Goal: Check status: Check status

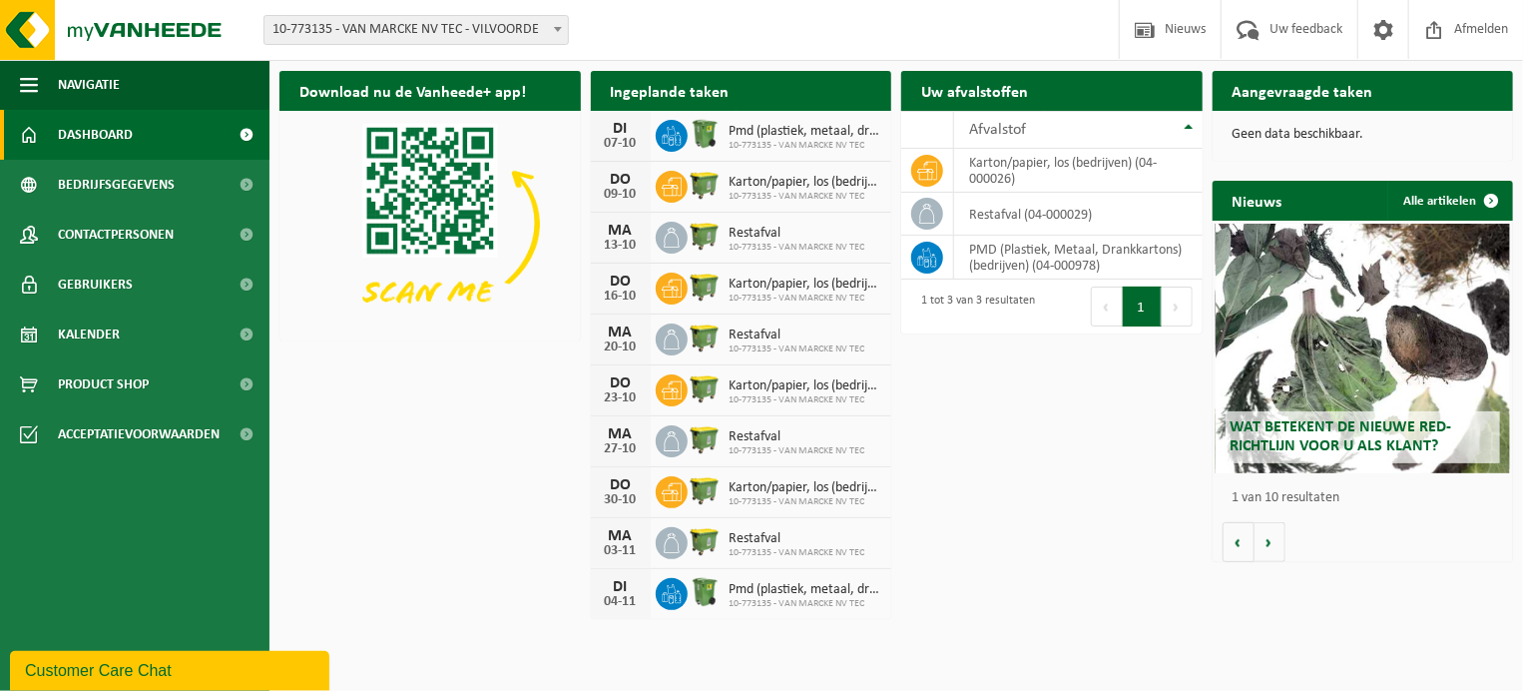
click at [126, 137] on span "Dashboard" at bounding box center [95, 135] width 75 height 50
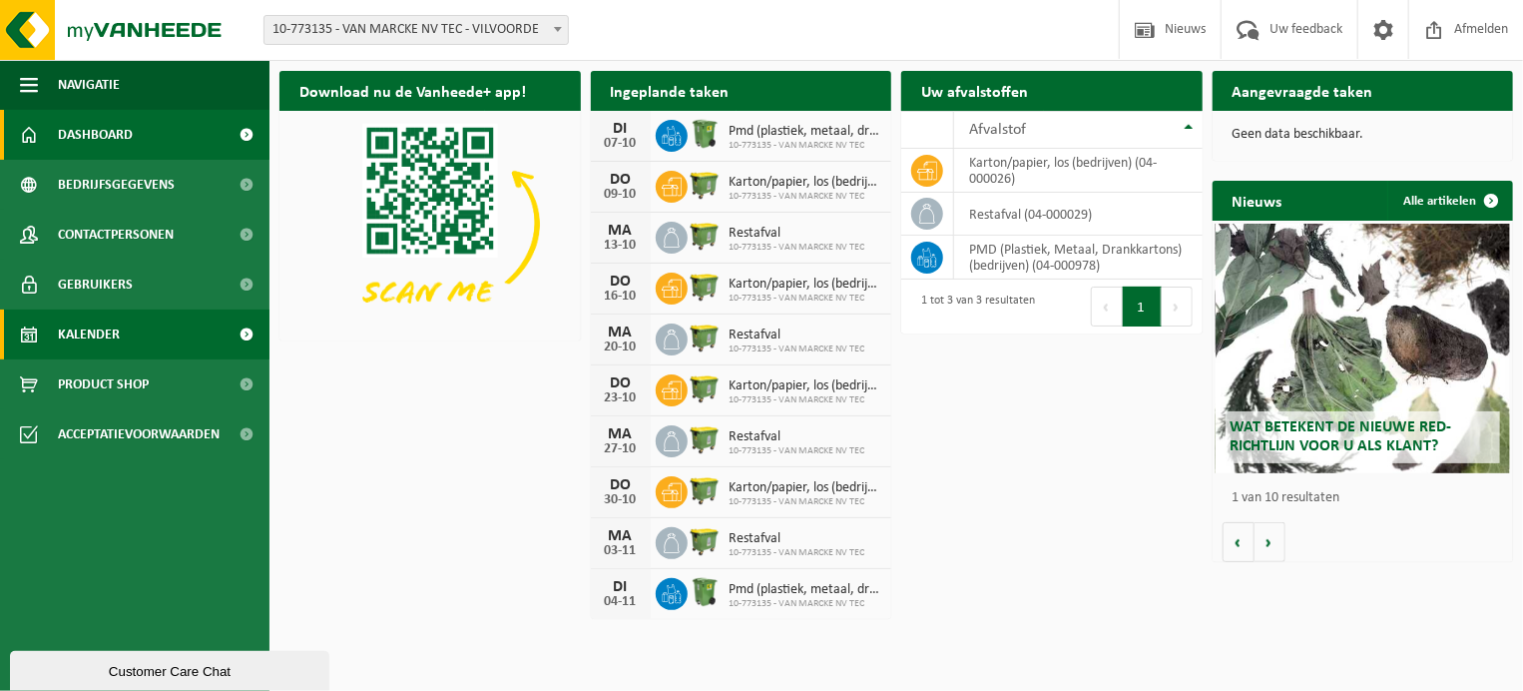
click at [86, 333] on span "Kalender" at bounding box center [89, 334] width 62 height 50
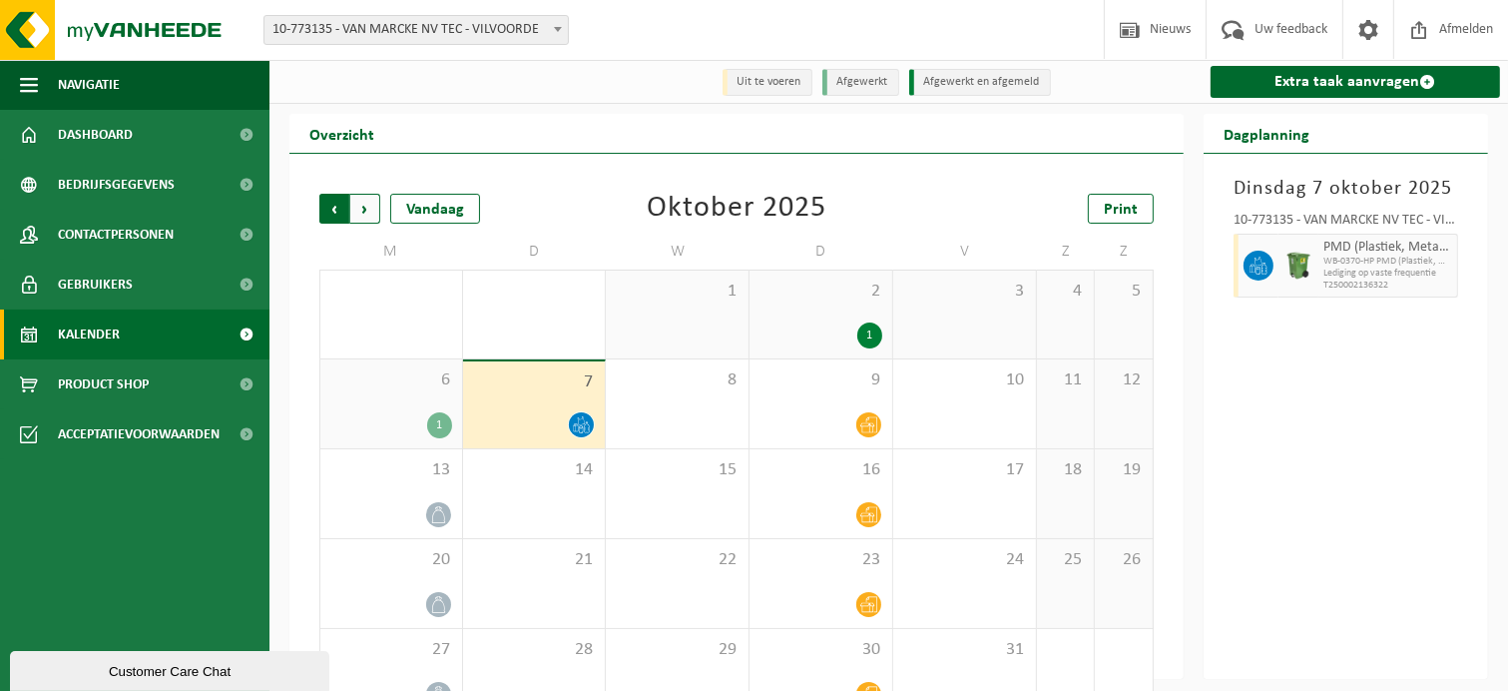
click at [364, 207] on span "Volgende" at bounding box center [365, 209] width 30 height 30
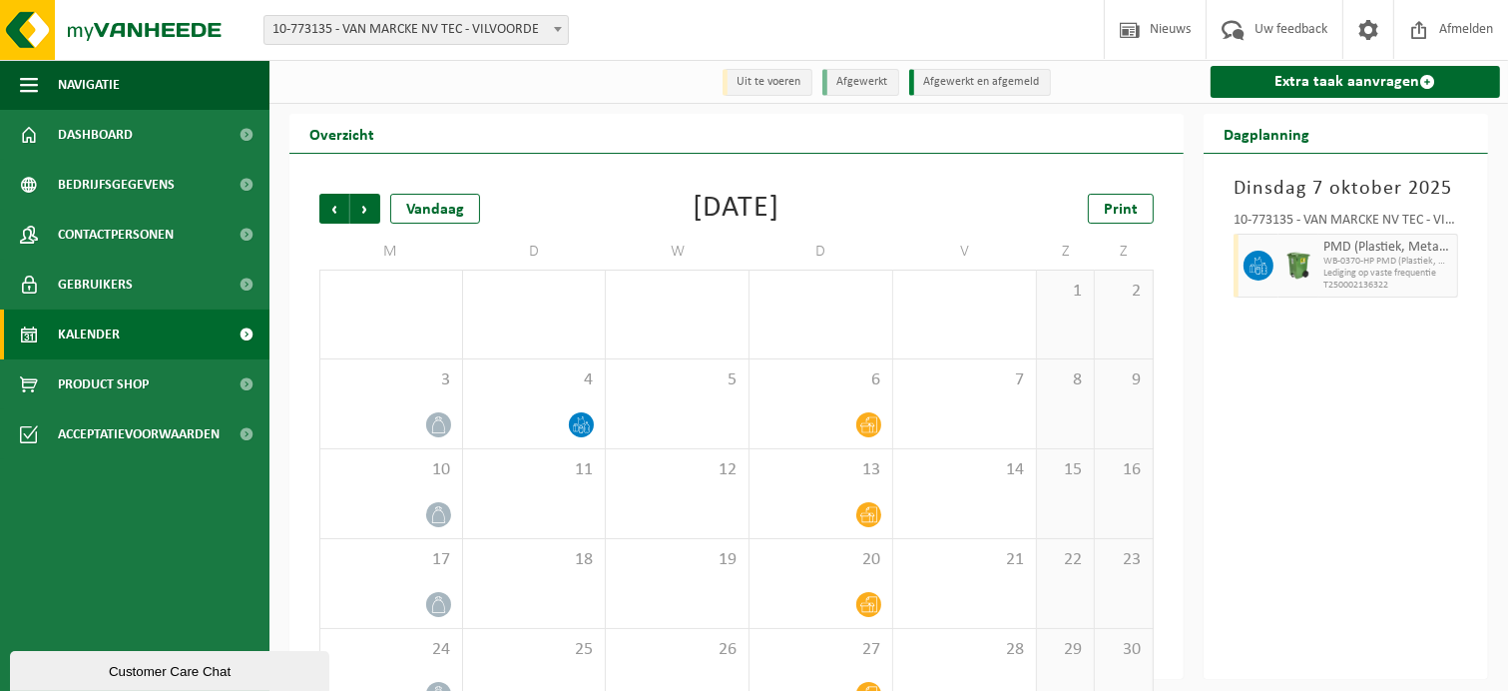
click at [1410, 272] on span "Lediging op vaste frequentie" at bounding box center [1388, 274] width 129 height 12
click at [1314, 275] on div at bounding box center [1299, 266] width 40 height 64
click at [580, 424] on icon at bounding box center [581, 424] width 17 height 17
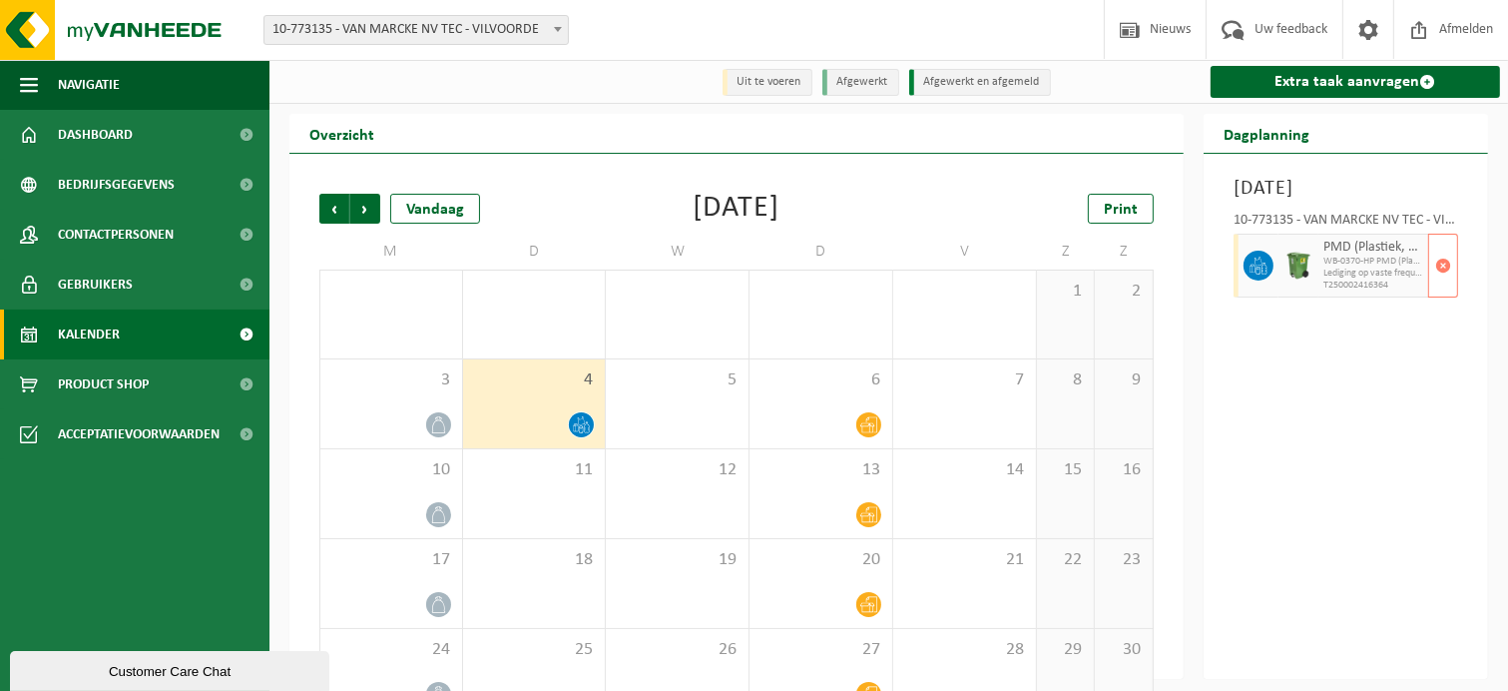
click at [1258, 275] on icon at bounding box center [1258, 271] width 5 height 8
click at [1449, 286] on span "button" at bounding box center [1444, 266] width 16 height 40
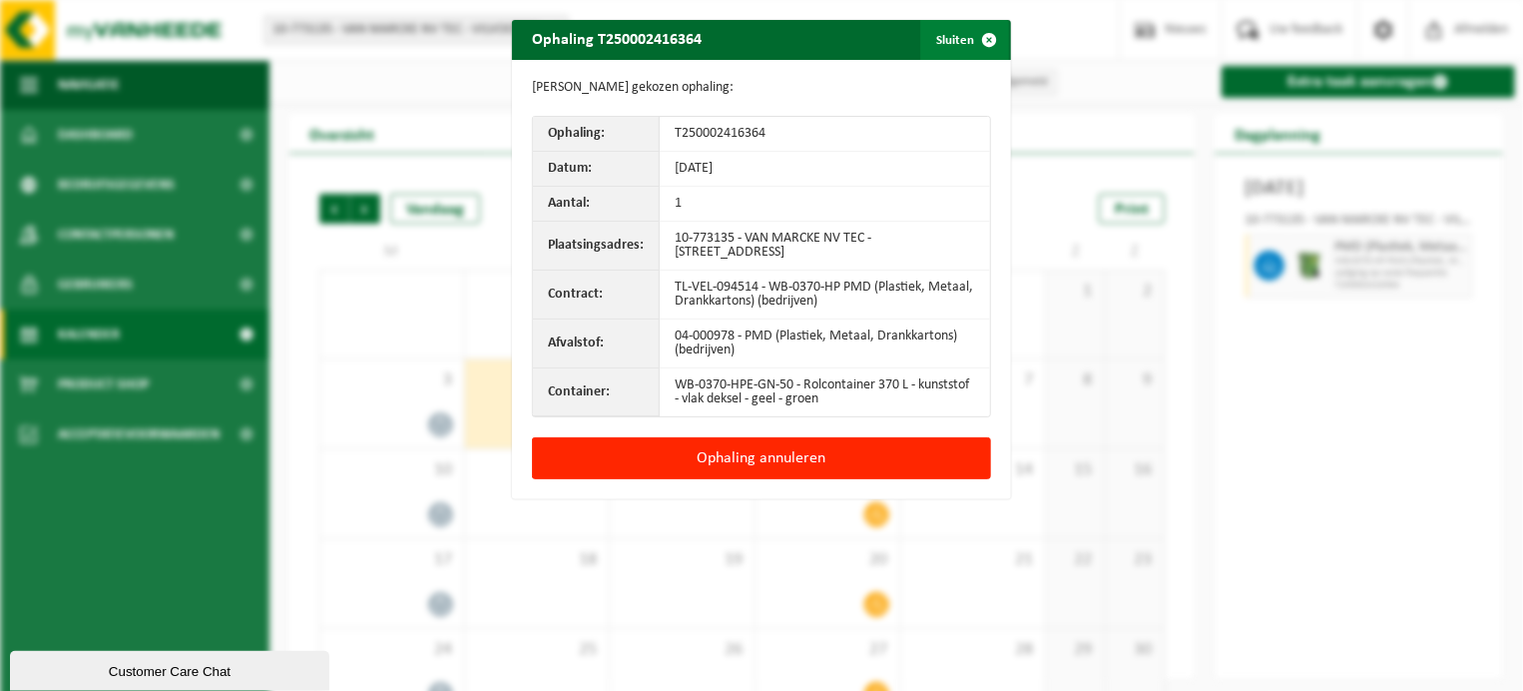
click at [982, 44] on span "button" at bounding box center [989, 40] width 40 height 40
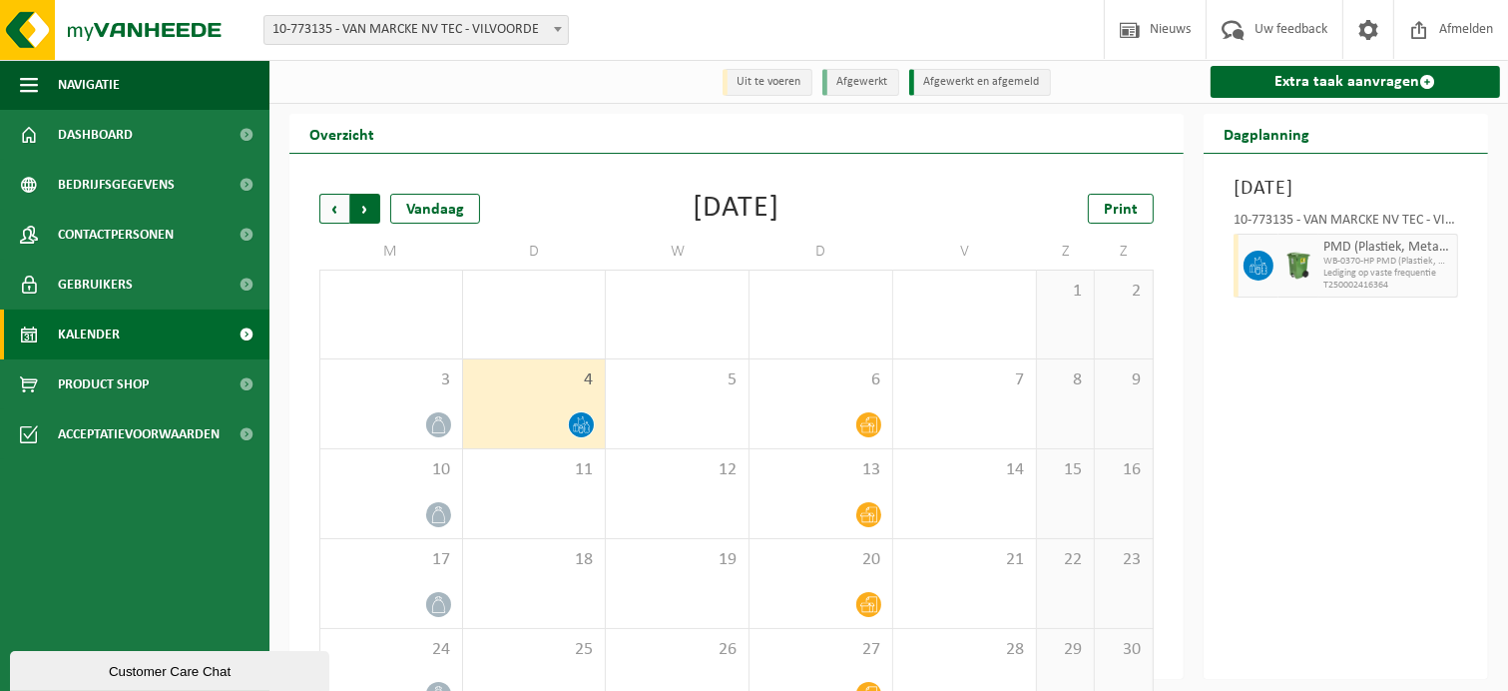
click at [339, 214] on span "Vorige" at bounding box center [334, 209] width 30 height 30
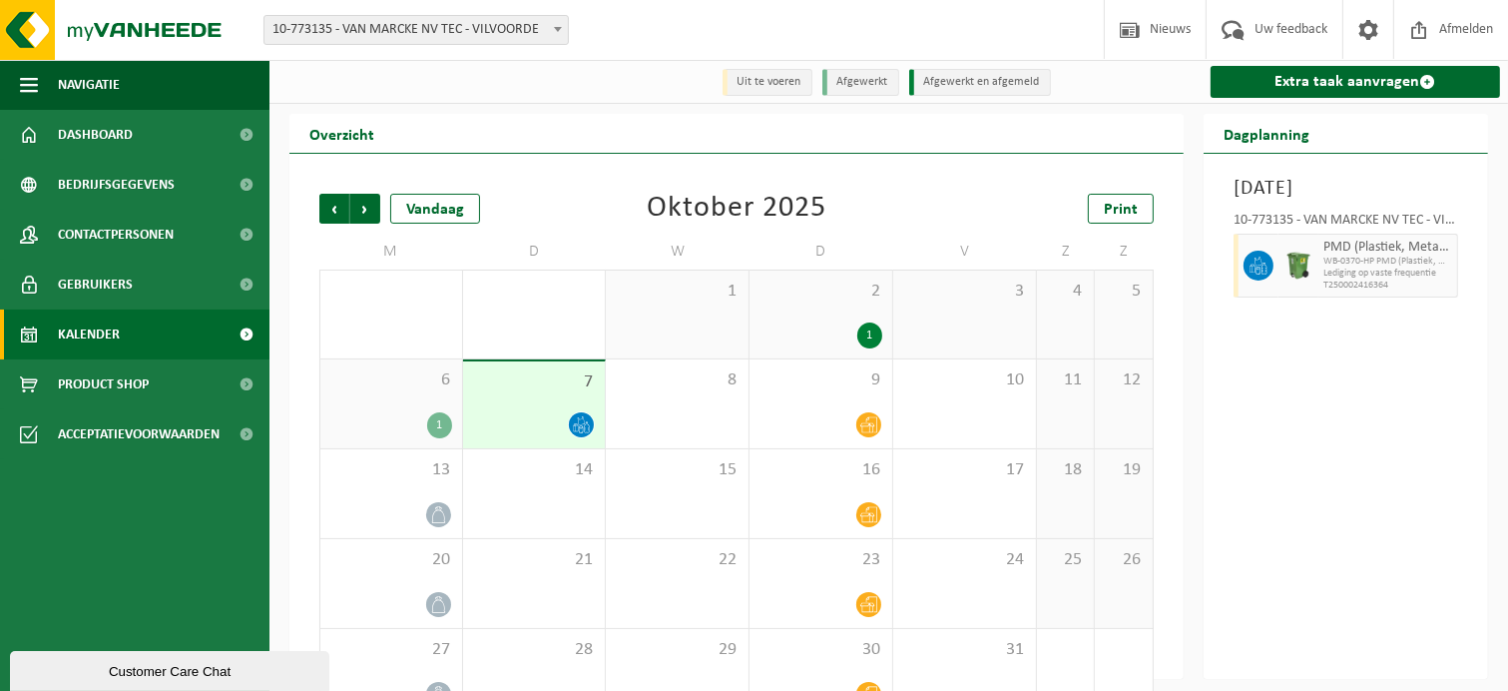
click at [591, 426] on span at bounding box center [581, 424] width 25 height 25
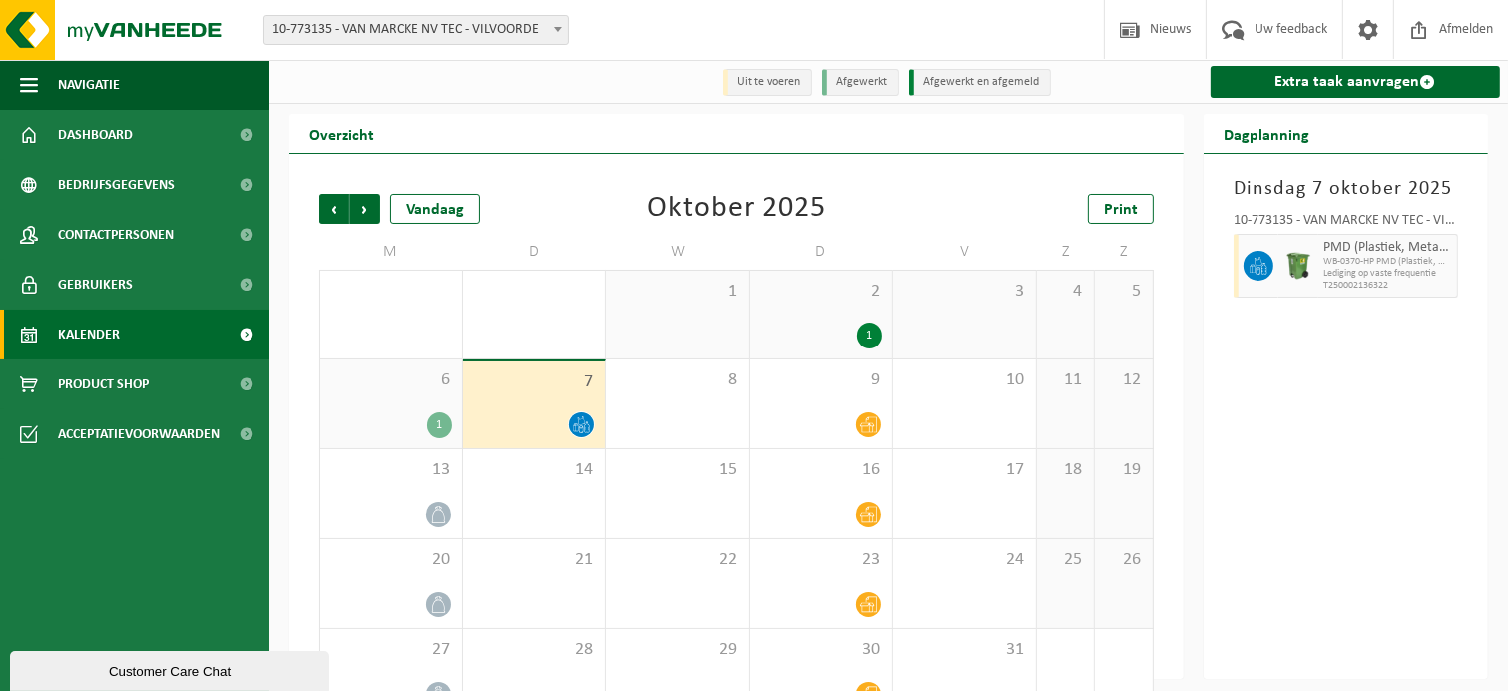
click at [1258, 263] on icon at bounding box center [1259, 266] width 18 height 18
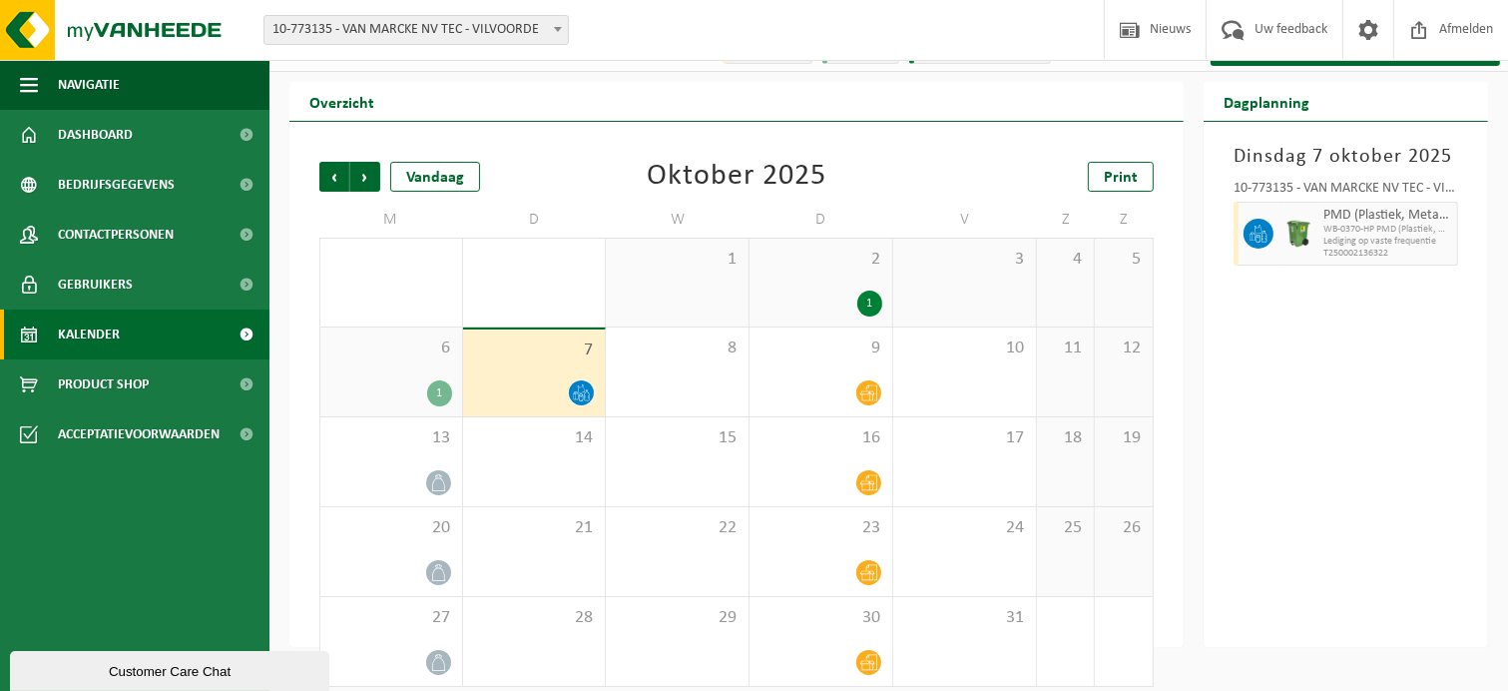
scroll to position [50, 0]
